Goal: Task Accomplishment & Management: Manage account settings

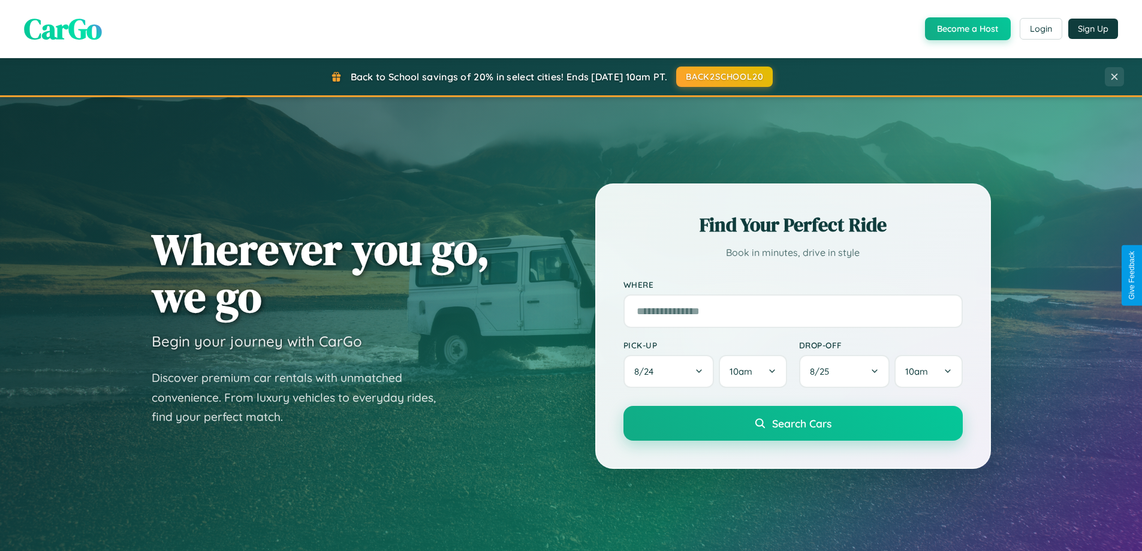
scroll to position [825, 0]
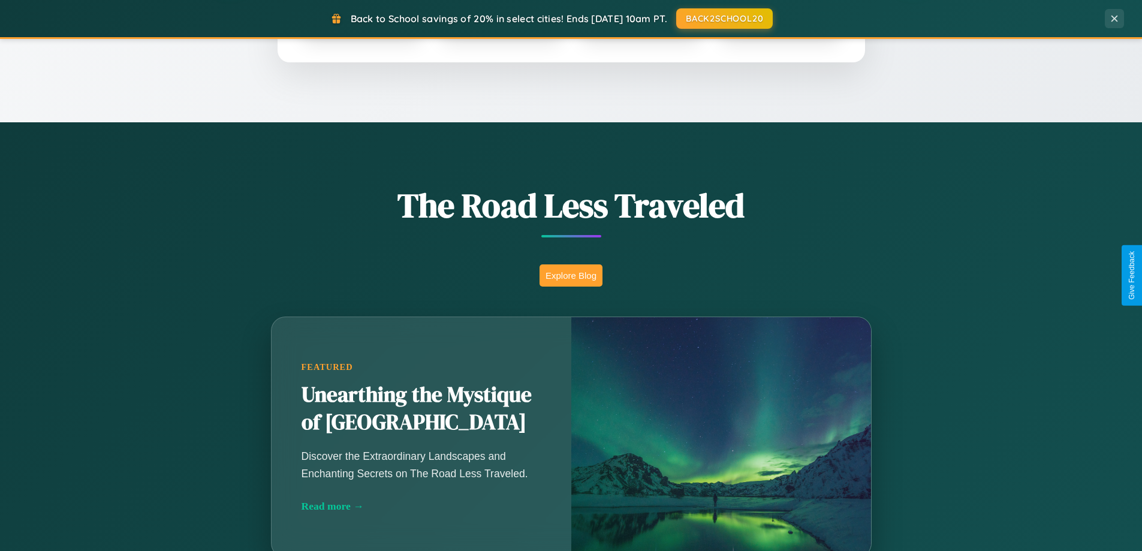
click at [571, 275] on button "Explore Blog" at bounding box center [571, 275] width 63 height 22
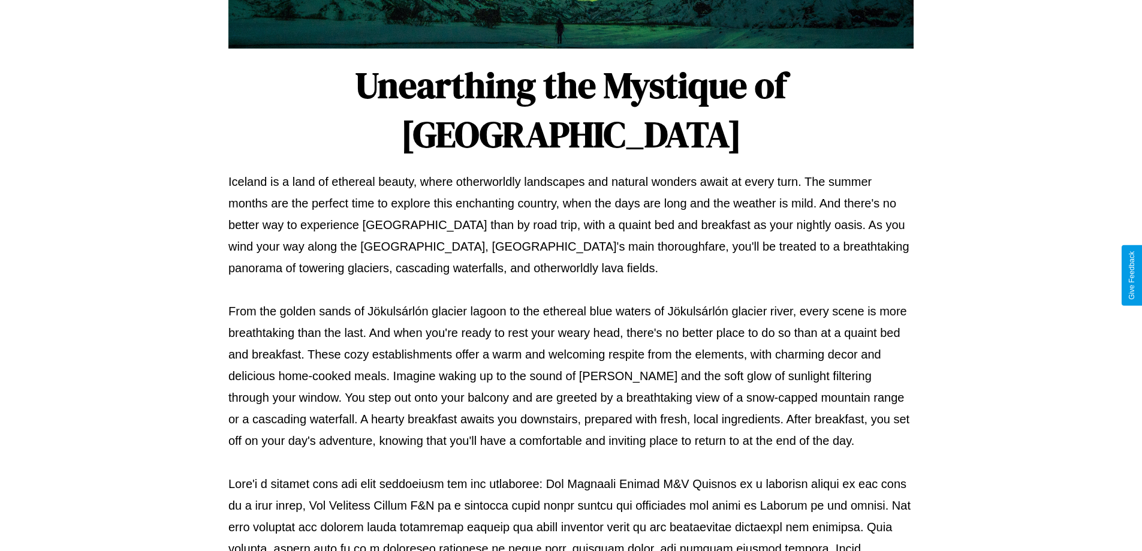
scroll to position [388, 0]
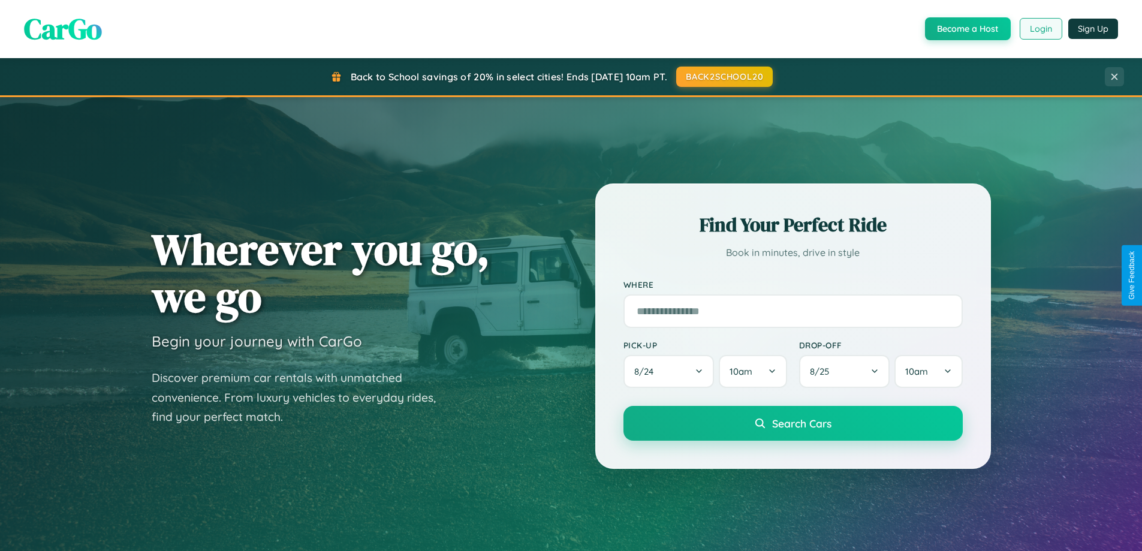
click at [1040, 29] on button "Login" at bounding box center [1041, 29] width 43 height 22
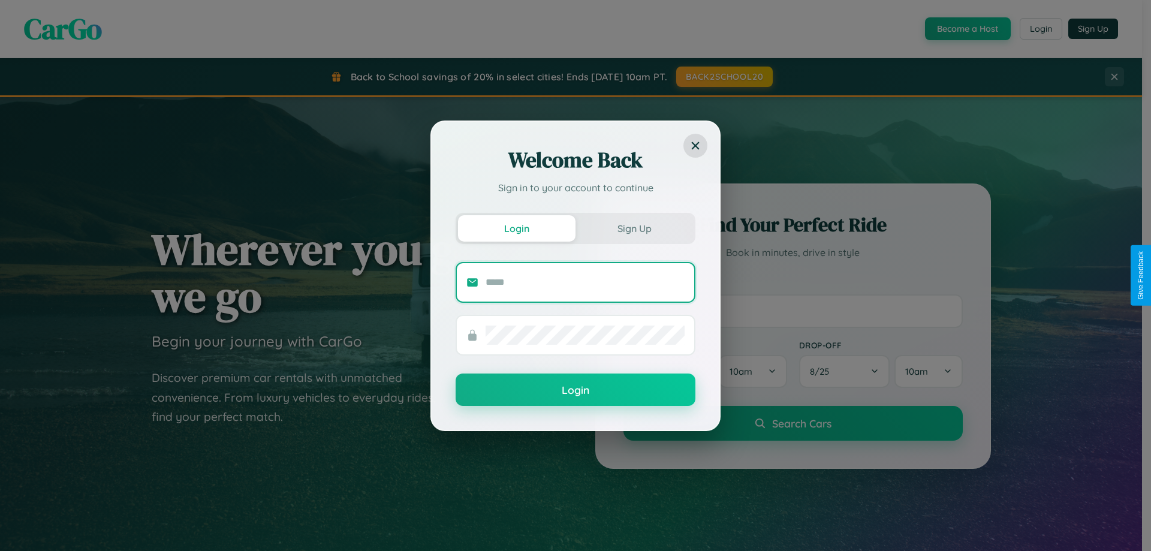
click at [585, 282] on input "text" at bounding box center [585, 282] width 199 height 19
type input "**********"
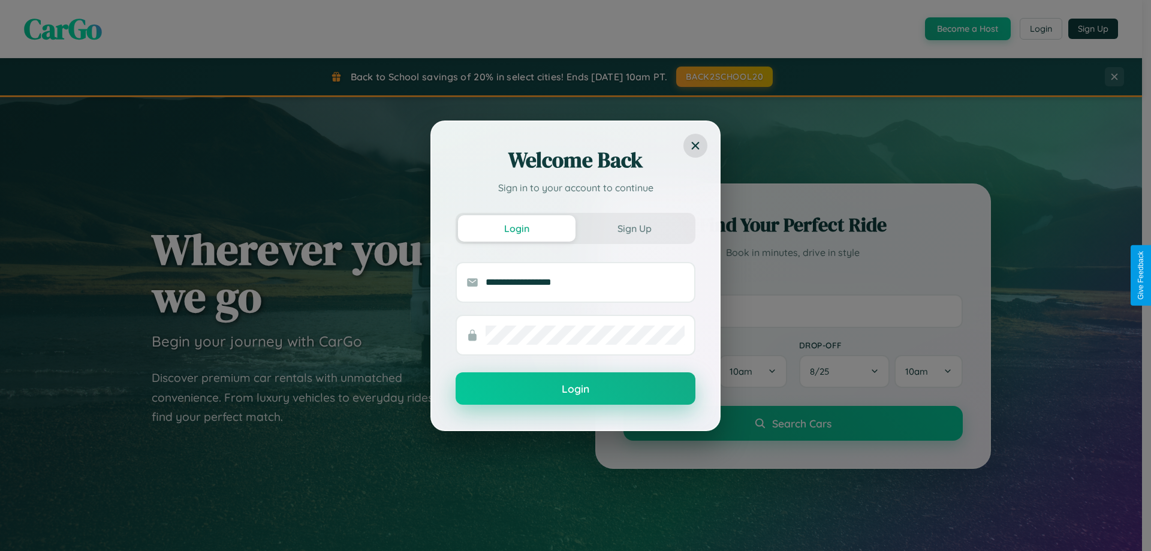
click at [576, 389] on button "Login" at bounding box center [576, 388] width 240 height 32
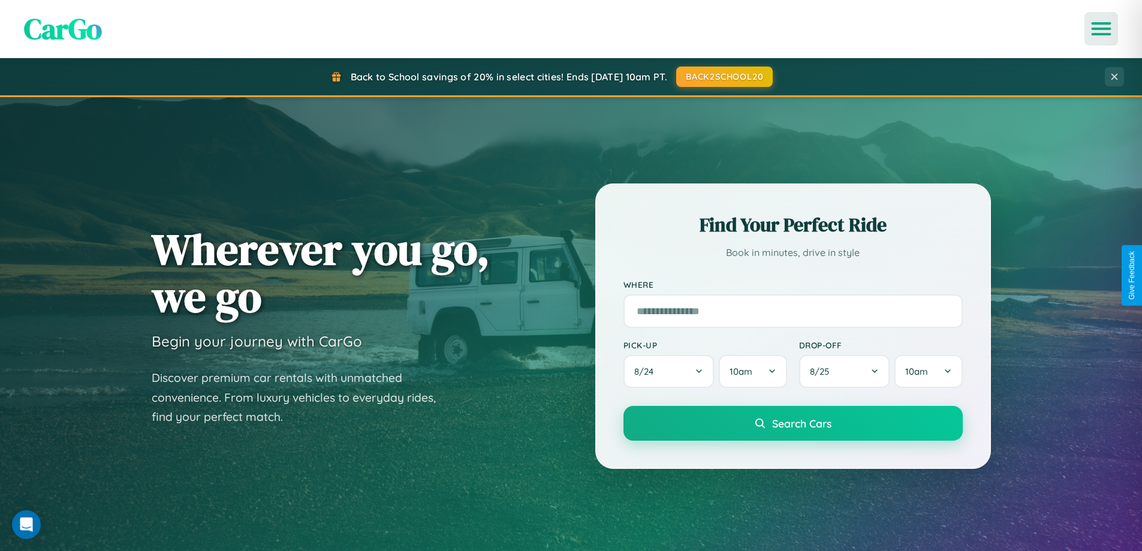
click at [1102, 29] on icon "Open menu" at bounding box center [1101, 28] width 17 height 11
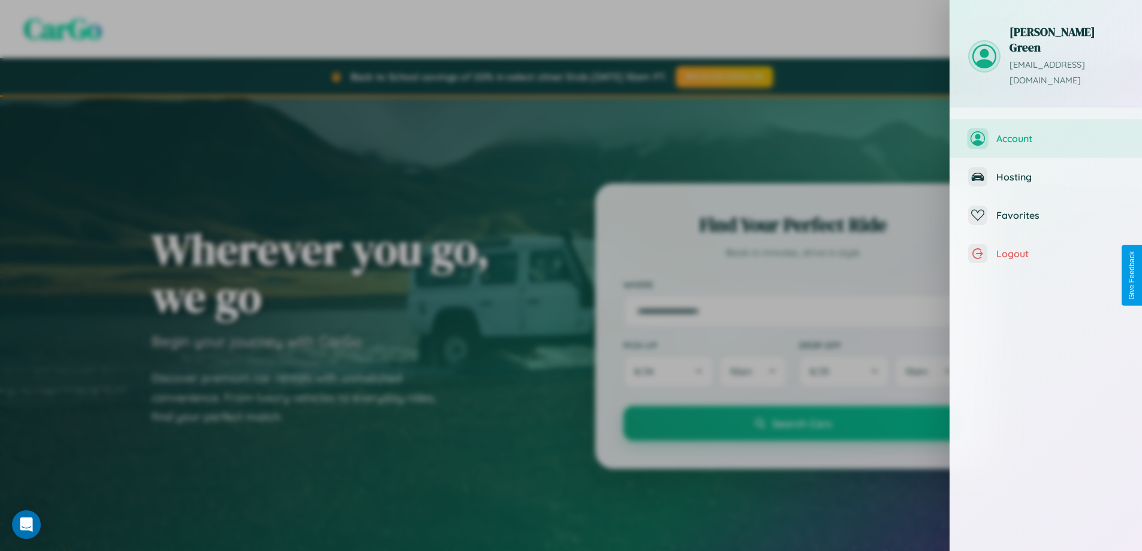
click at [1046, 133] on span "Account" at bounding box center [1061, 139] width 128 height 12
